Goal: Task Accomplishment & Management: Complete application form

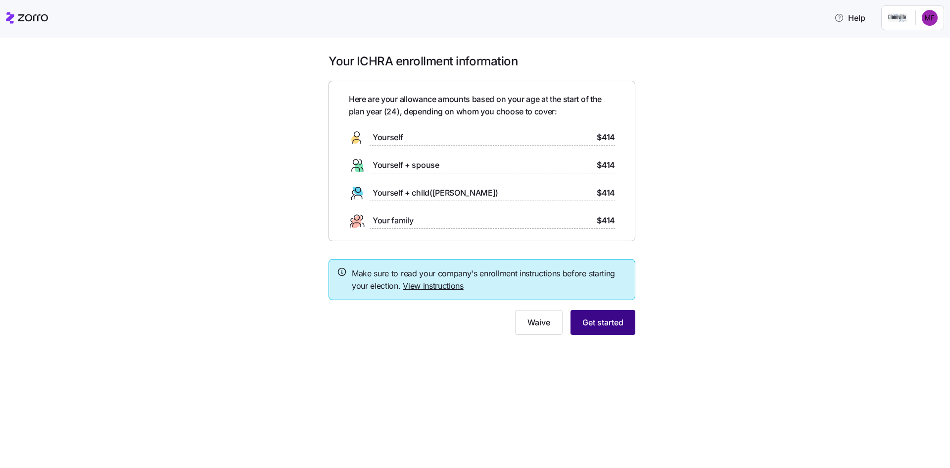
click at [598, 325] on span "Get started" at bounding box center [603, 322] width 41 height 12
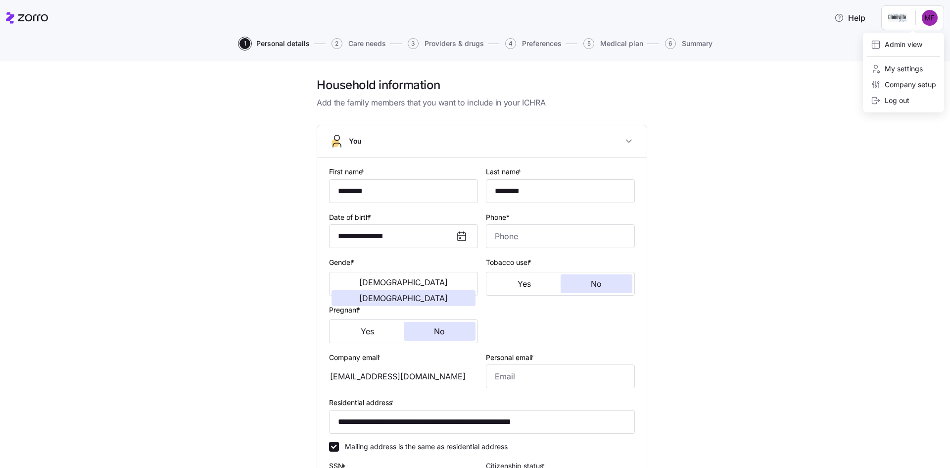
click at [925, 15] on html "**********" at bounding box center [475, 231] width 950 height 462
click at [787, 140] on html "**********" at bounding box center [475, 231] width 950 height 462
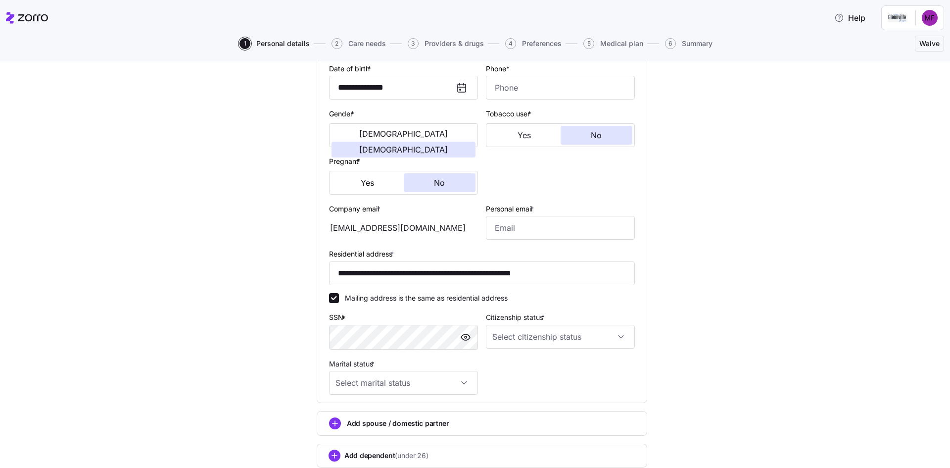
scroll to position [99, 0]
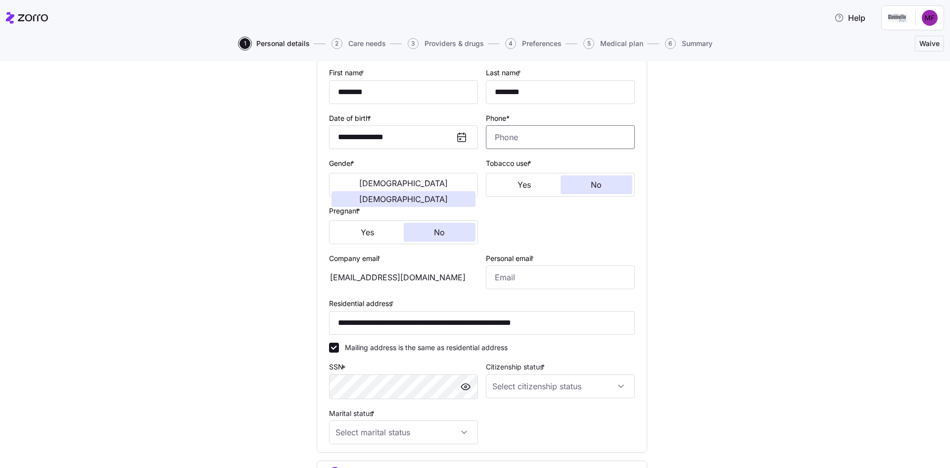
click at [514, 139] on input "Phone*" at bounding box center [560, 137] width 149 height 24
type input "[PHONE_NUMBER]"
click at [685, 165] on div "**********" at bounding box center [482, 269] width 909 height 583
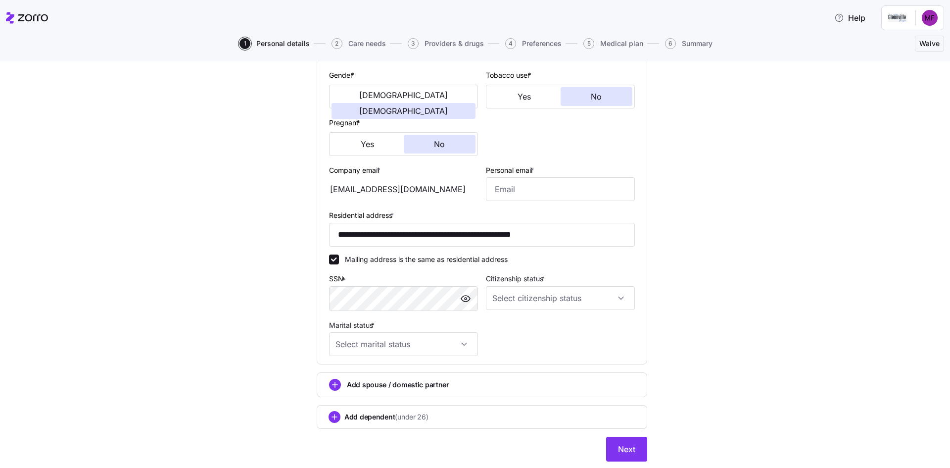
scroll to position [198, 0]
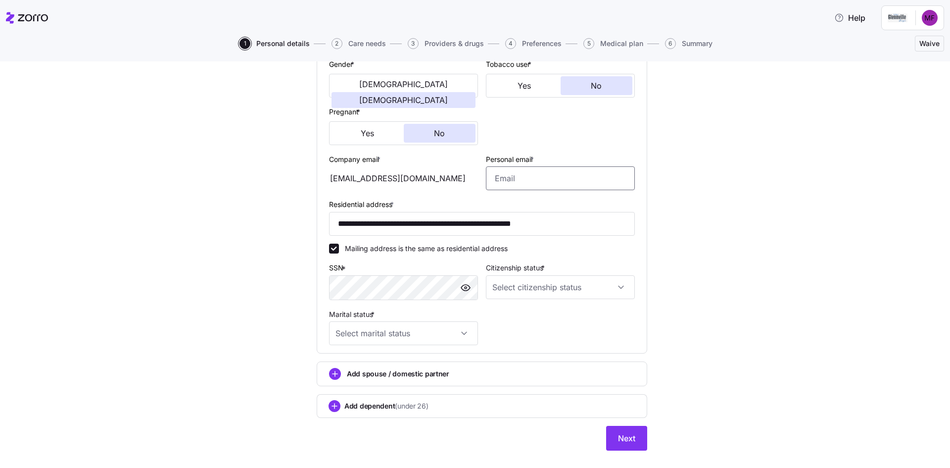
click at [538, 172] on input "Personal email *" at bounding box center [560, 178] width 149 height 24
type input "[EMAIL_ADDRESS][DOMAIN_NAME]"
drag, startPoint x: 443, startPoint y: 189, endPoint x: 443, endPoint y: 195, distance: 5.5
click at [443, 190] on div "[EMAIL_ADDRESS][DOMAIN_NAME]" at bounding box center [403, 178] width 149 height 24
click at [541, 324] on div "**********" at bounding box center [482, 156] width 314 height 386
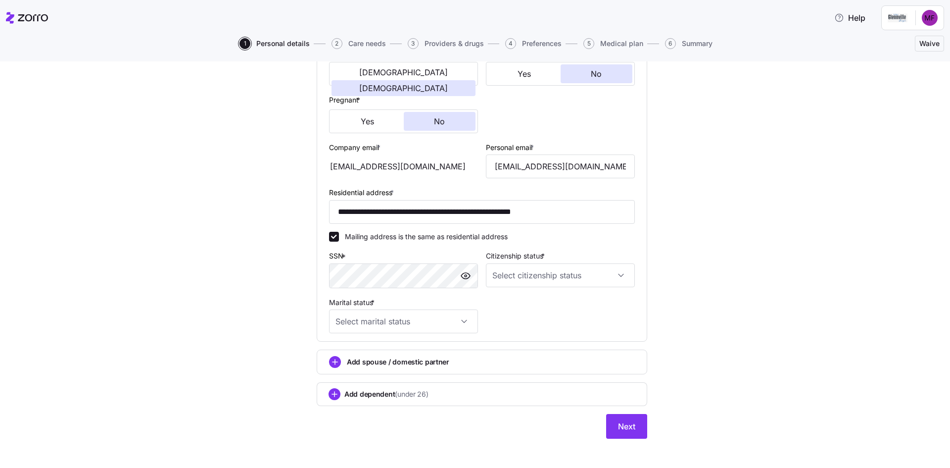
scroll to position [216, 0]
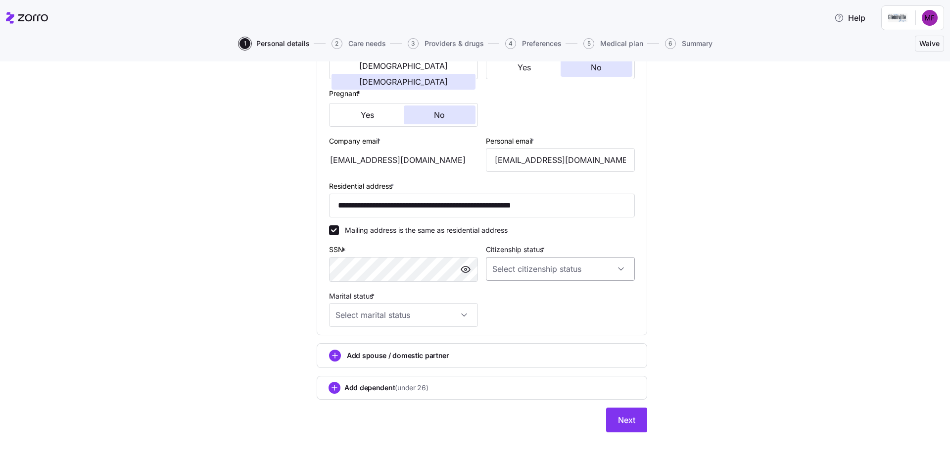
click at [615, 266] on input "Citizenship status *" at bounding box center [560, 269] width 149 height 24
click at [615, 266] on div at bounding box center [560, 269] width 149 height 24
click at [619, 425] on span "Next" at bounding box center [626, 420] width 17 height 12
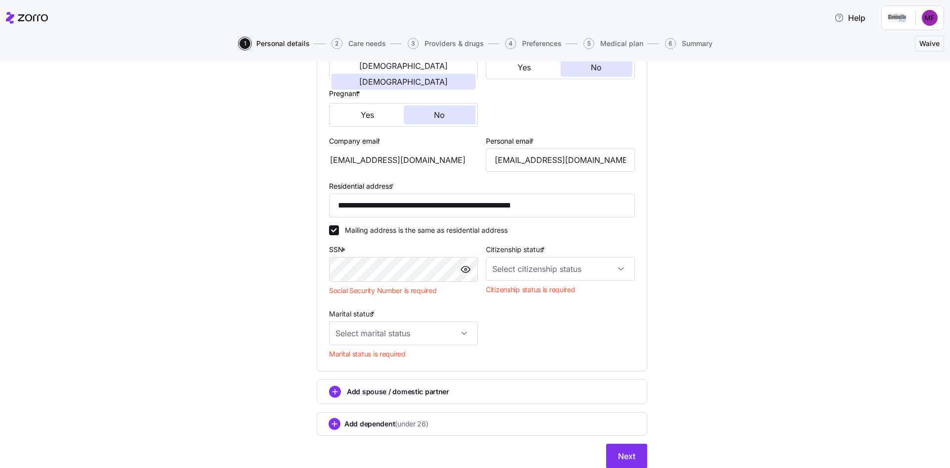
click at [446, 227] on label "Mailing address is the same as residential address" at bounding box center [423, 230] width 169 height 10
click at [339, 227] on input "Mailing address is the same as residential address" at bounding box center [334, 230] width 10 height 10
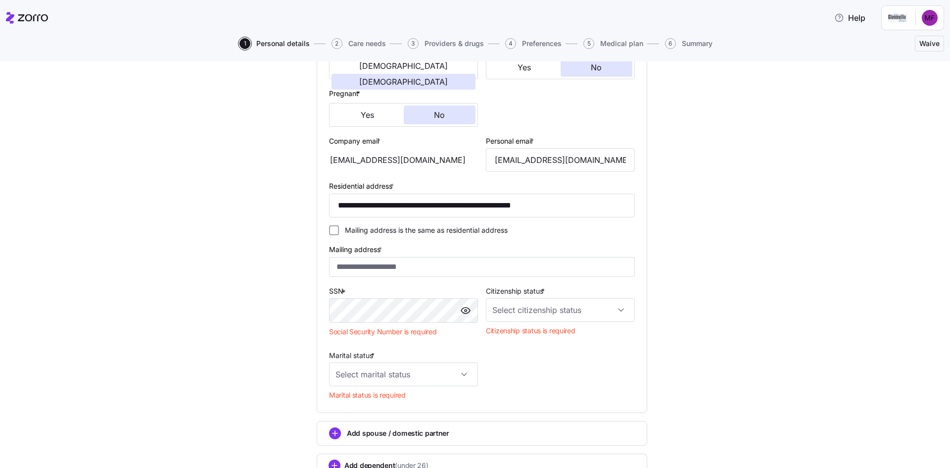
click at [363, 228] on label "Mailing address is the same as residential address" at bounding box center [423, 230] width 169 height 10
click at [339, 228] on input "Mailing address is the same as residential address" at bounding box center [334, 230] width 10 height 10
checkbox input "true"
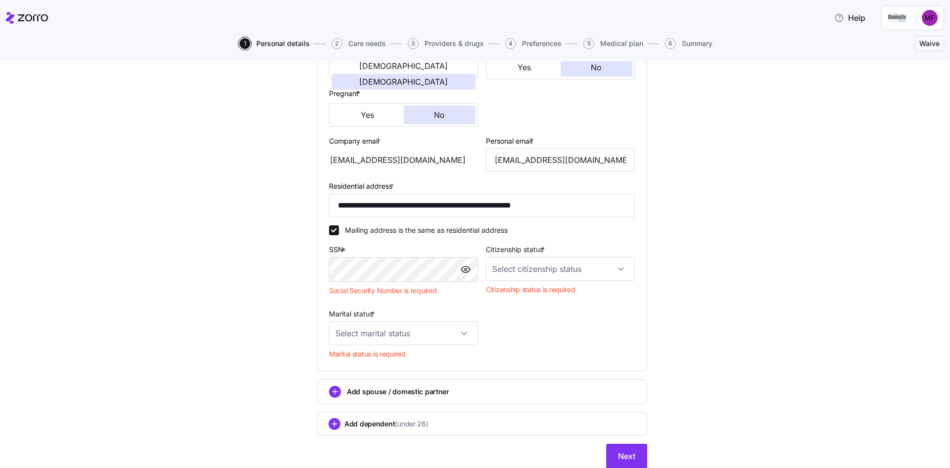
click at [573, 232] on div "Mailing address is the same as residential address" at bounding box center [482, 230] width 306 height 10
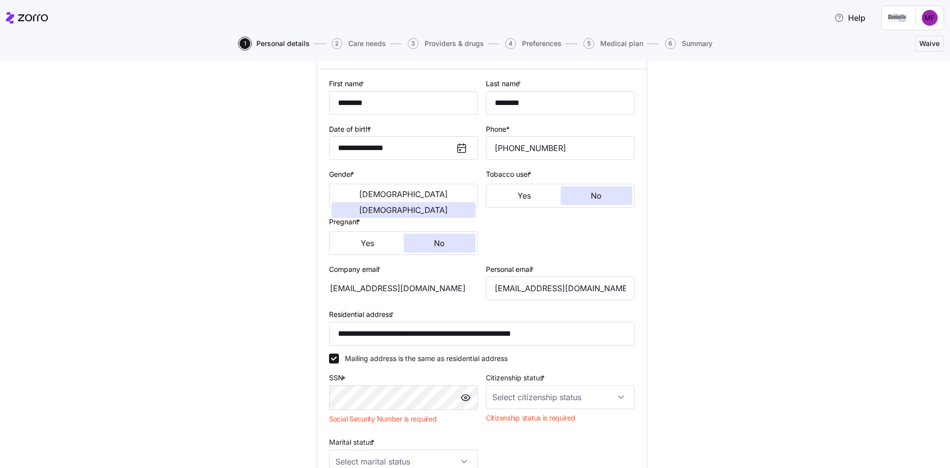
scroll to position [0, 0]
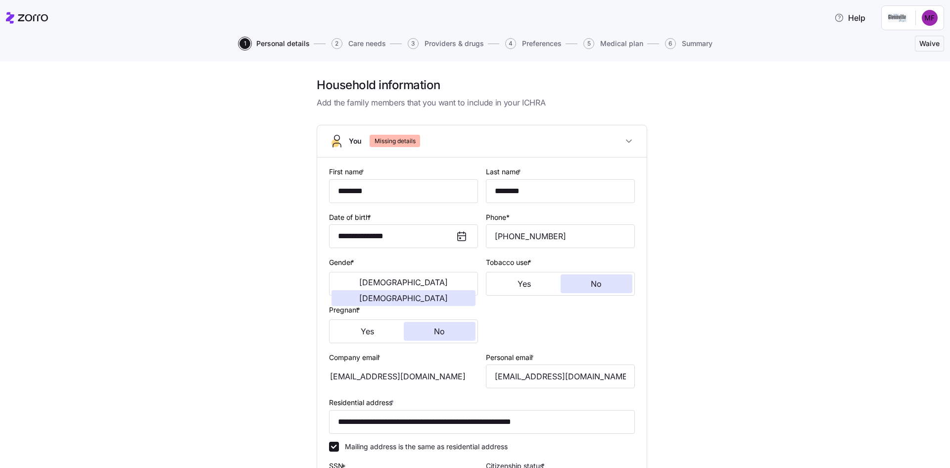
click at [923, 44] on span "Waive" at bounding box center [930, 44] width 20 height 10
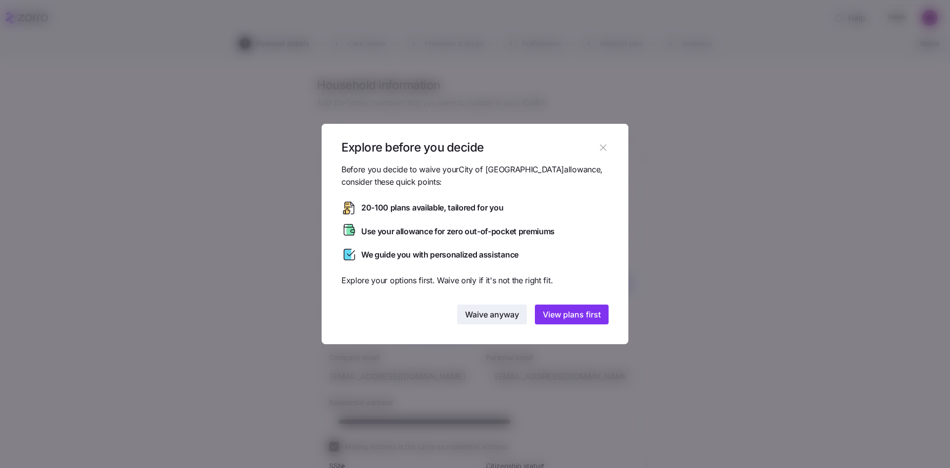
click at [509, 317] on span "Waive anyway" at bounding box center [492, 314] width 54 height 12
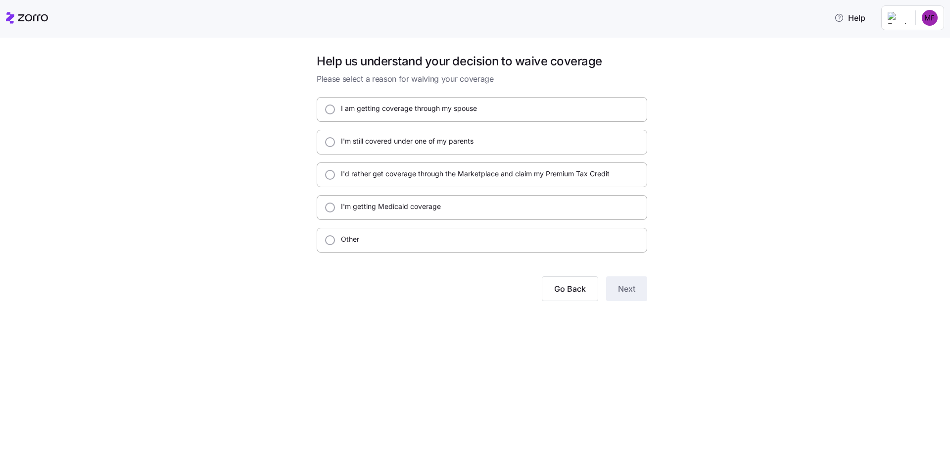
click at [383, 253] on div "Help us understand your decision to waive coverage Please select a reason for w…" at bounding box center [482, 182] width 346 height 259
click at [381, 244] on div "Other" at bounding box center [482, 240] width 331 height 25
radio input "true"
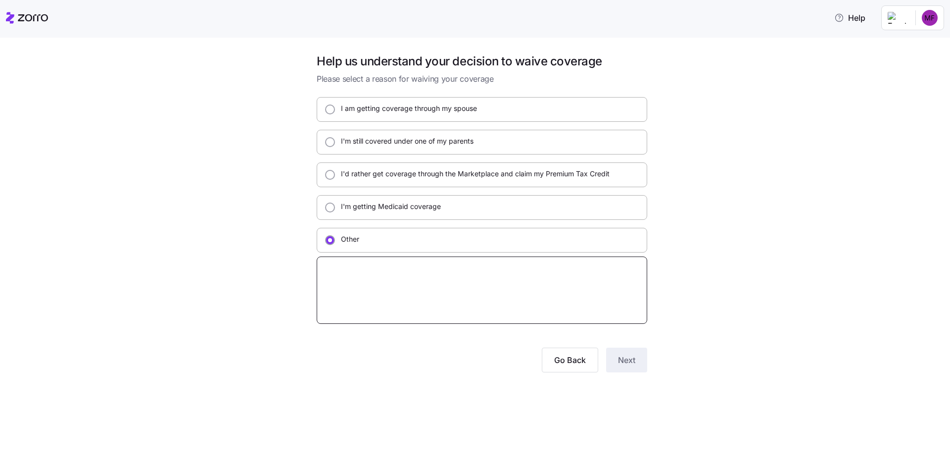
click at [430, 291] on textarea at bounding box center [482, 289] width 331 height 67
type textarea "x"
type textarea "N"
type textarea "x"
type textarea "N/"
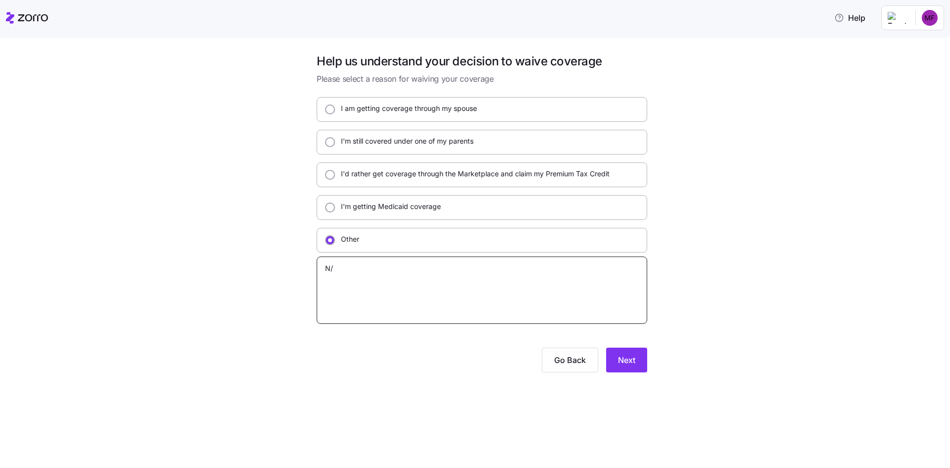
type textarea "x"
type textarea "N/A"
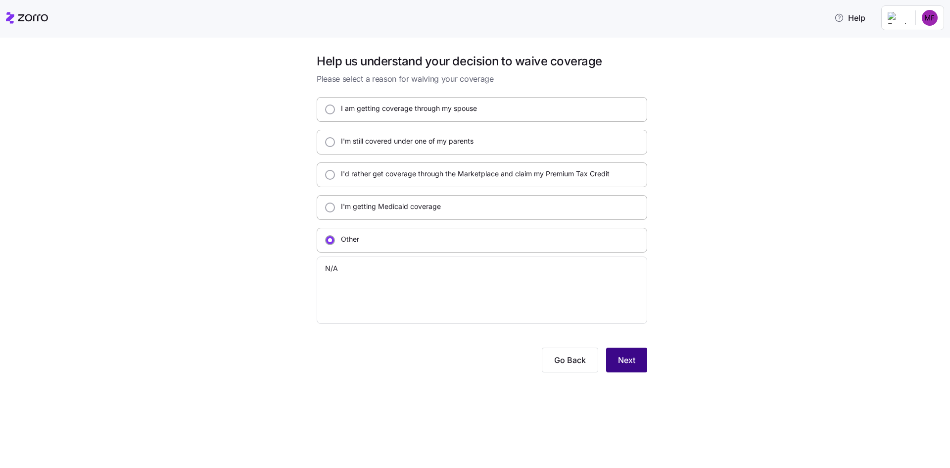
click at [640, 369] on button "Next" at bounding box center [626, 359] width 41 height 25
type textarea "x"
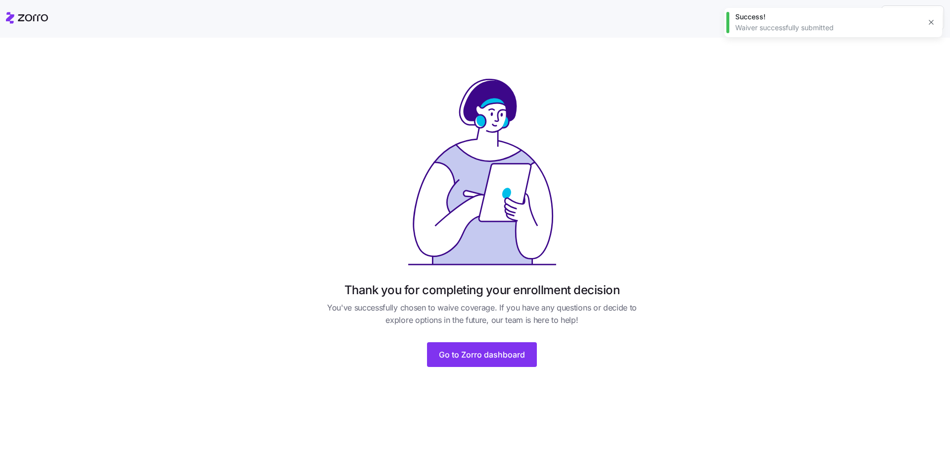
click at [933, 20] on icon "button" at bounding box center [932, 22] width 8 height 8
click at [500, 353] on span "Go to Zorro dashboard" at bounding box center [482, 354] width 86 height 12
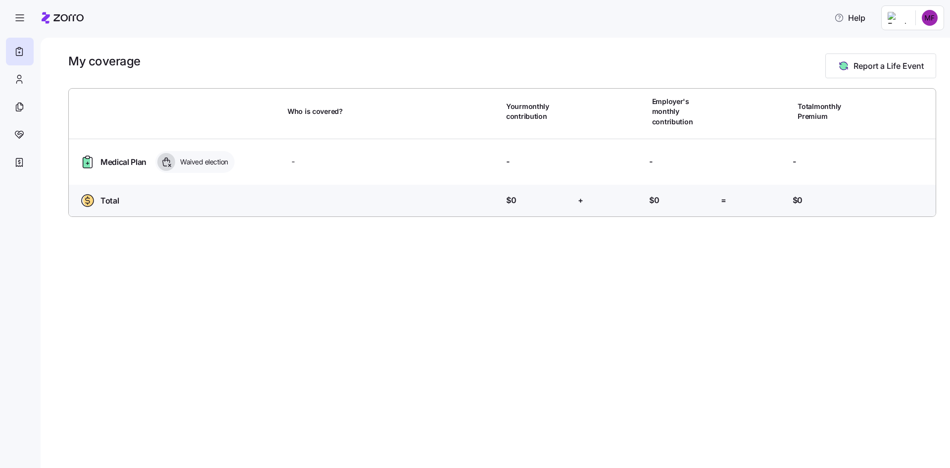
click at [931, 18] on html "Help My coverage Report a Life Event Who is covered? Your monthly contribution …" at bounding box center [475, 231] width 950 height 462
click at [911, 49] on div "Admin view" at bounding box center [896, 44] width 51 height 11
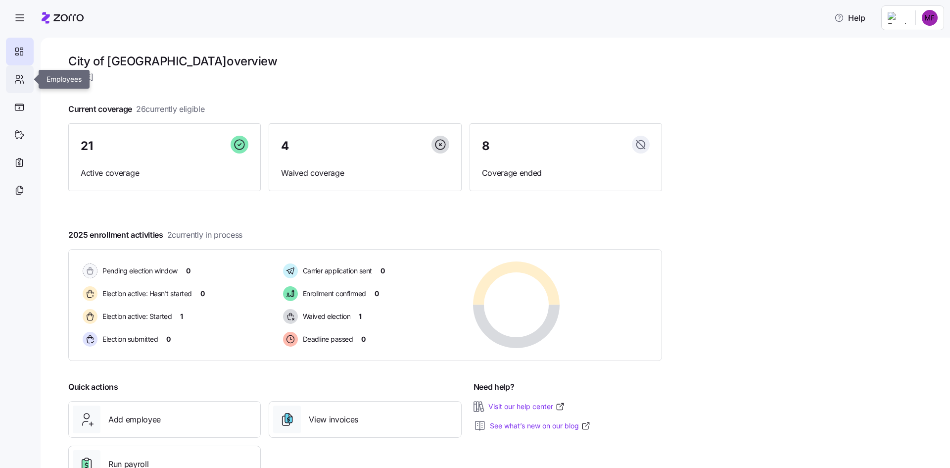
click at [17, 80] on icon at bounding box center [19, 79] width 11 height 12
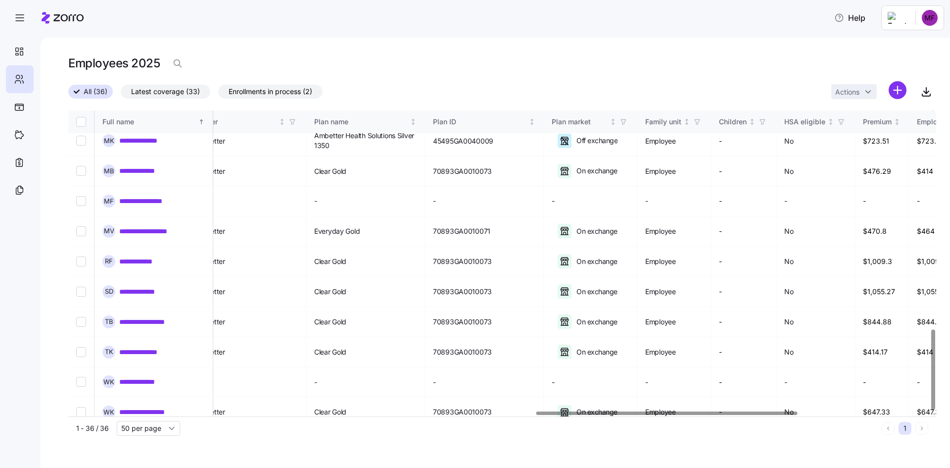
scroll to position [834, 1584]
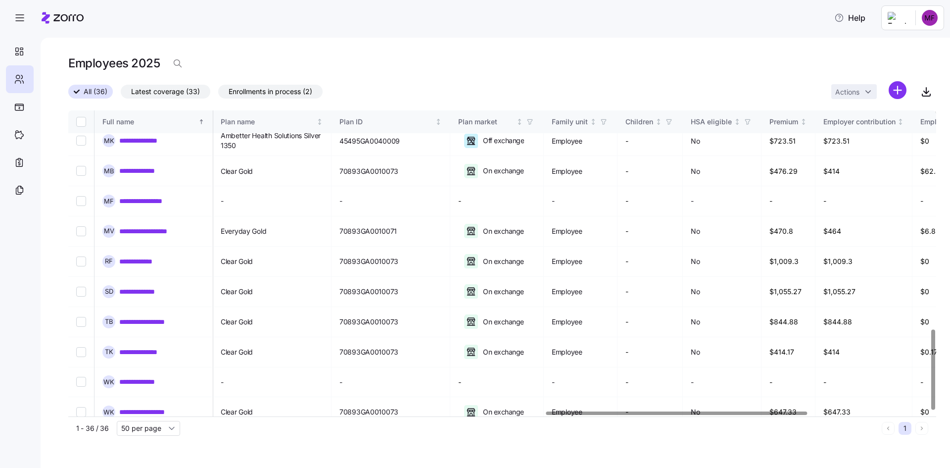
click at [733, 415] on div at bounding box center [676, 412] width 261 height 3
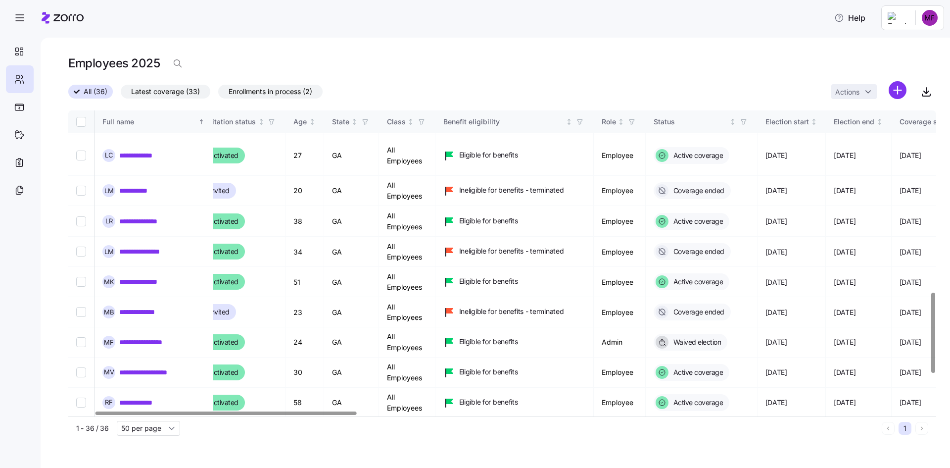
scroll to position [693, 59]
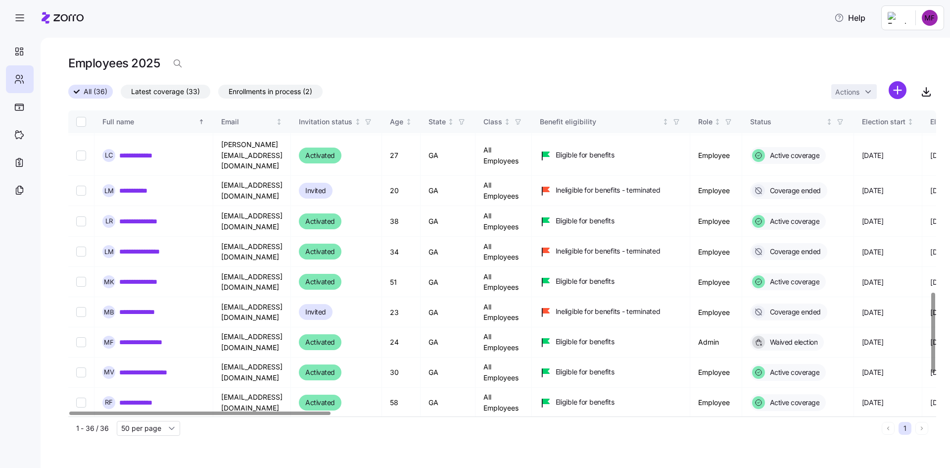
click at [69, 411] on div at bounding box center [199, 412] width 261 height 3
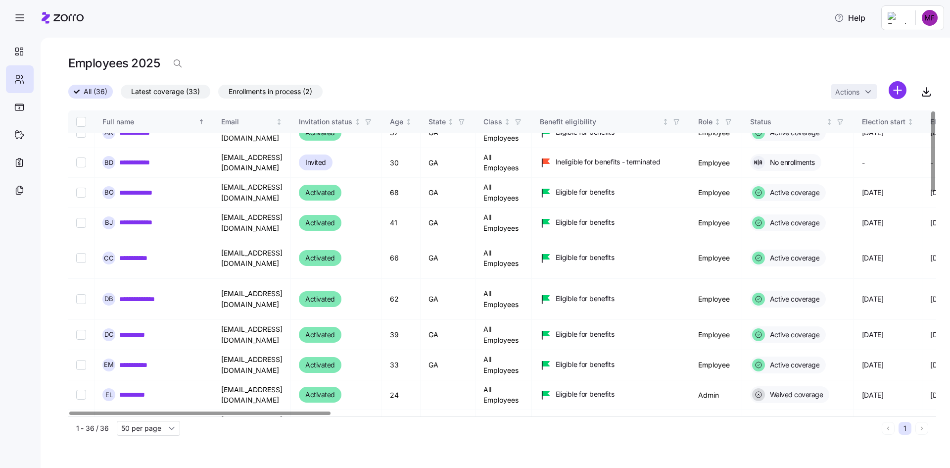
scroll to position [0, 0]
